Goal: Check status: Check status

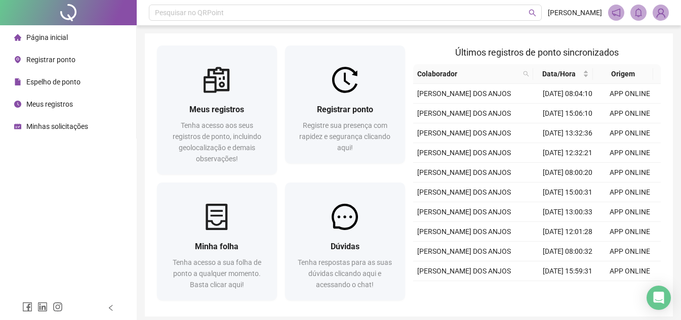
click at [77, 83] on span "Espelho de ponto" at bounding box center [53, 82] width 54 height 8
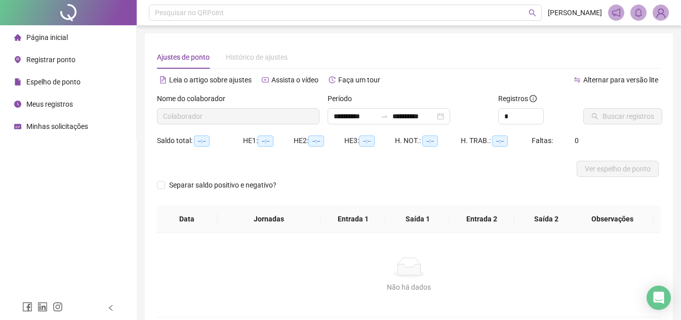
type input "**********"
click at [636, 115] on span "Buscar registros" at bounding box center [628, 116] width 52 height 11
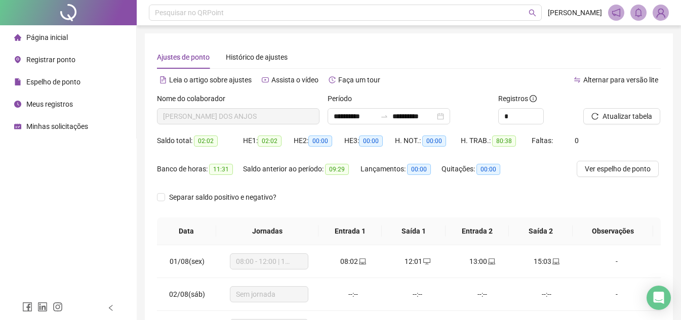
click at [71, 100] on span "Meus registros" at bounding box center [49, 104] width 47 height 8
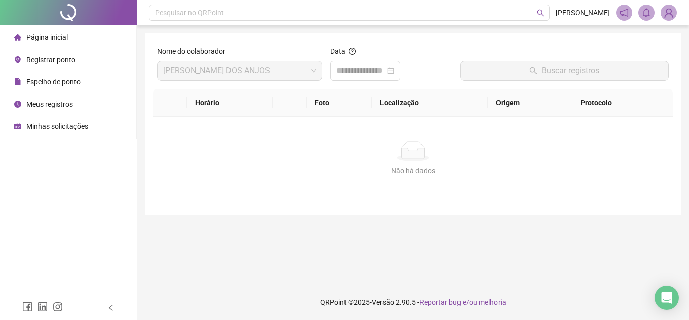
click at [85, 127] on span "Minhas solicitações" at bounding box center [57, 127] width 62 height 8
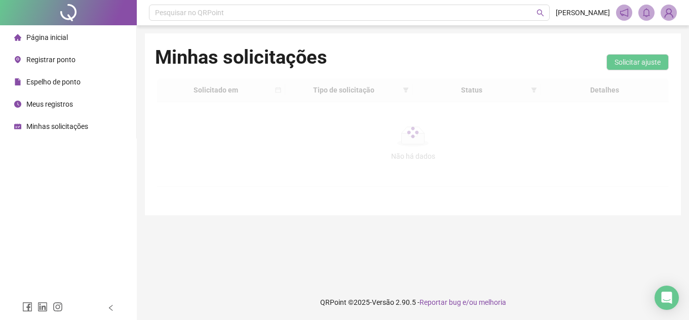
click at [90, 41] on li "Página inicial" at bounding box center [68, 37] width 132 height 20
